Goal: Task Accomplishment & Management: Manage account settings

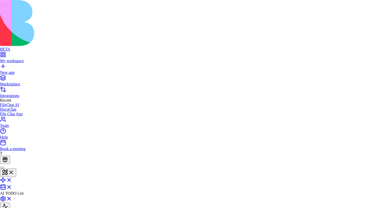
type button "true"
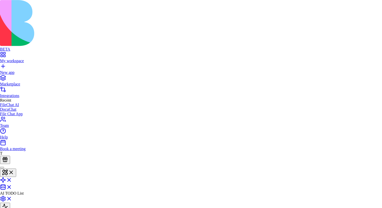
type button "lalala"
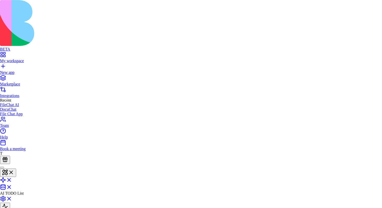
type button "true"
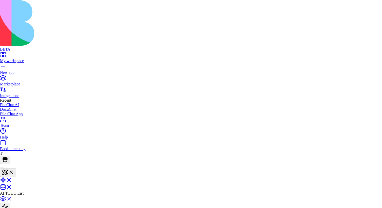
type button "true"
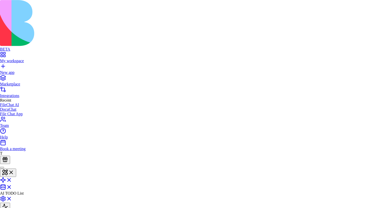
type button "false"
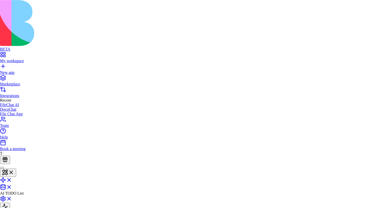
type button "null"
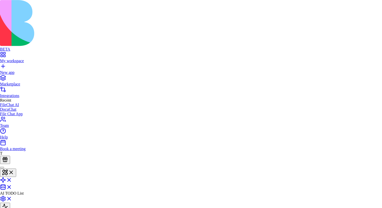
type button "null"
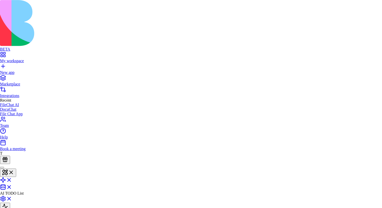
type button "false"
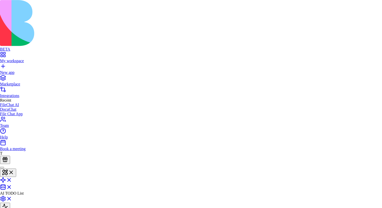
type button "true"
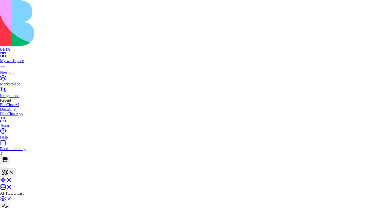
type button "false"
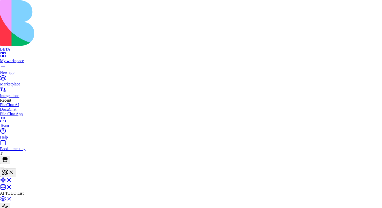
type button "false"
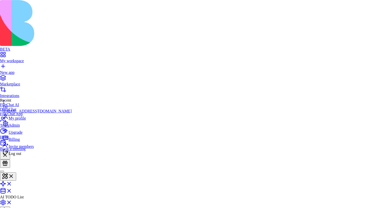
click at [39, 128] on div "Admin" at bounding box center [37, 124] width 69 height 7
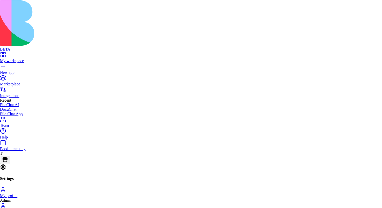
drag, startPoint x: 205, startPoint y: 100, endPoint x: 205, endPoint y: 104, distance: 3.5
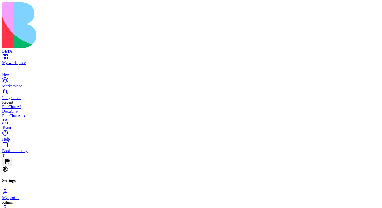
click at [38, 72] on div "New app" at bounding box center [191, 74] width 378 height 5
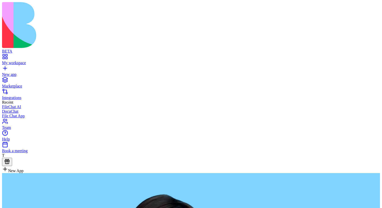
click at [35, 61] on div "My workspace" at bounding box center [191, 63] width 378 height 5
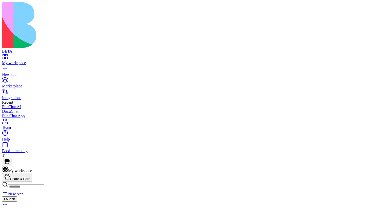
click at [43, 79] on link "Marketplace" at bounding box center [191, 83] width 378 height 9
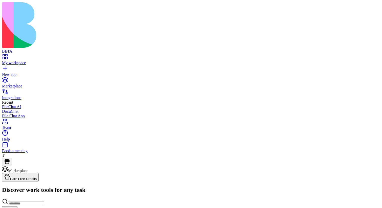
click at [37, 177] on span "Earn Free Credits" at bounding box center [23, 179] width 27 height 4
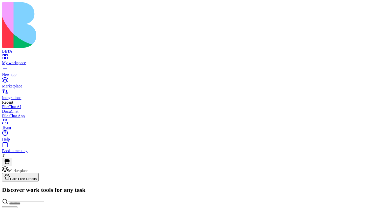
click at [29, 56] on link "My workspace" at bounding box center [191, 60] width 378 height 9
